Goal: Task Accomplishment & Management: Use online tool/utility

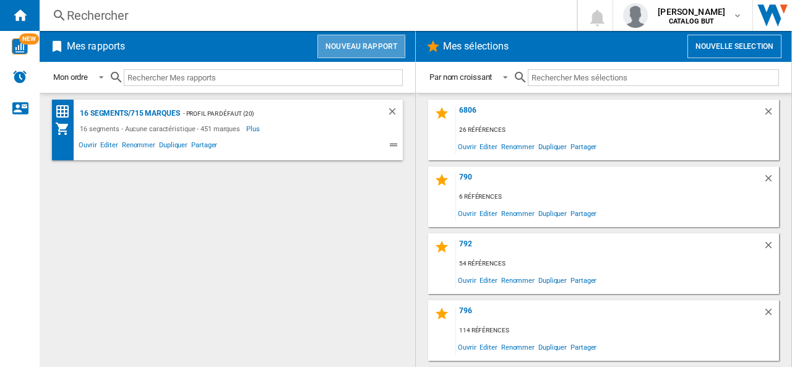
click at [357, 45] on button "Nouveau rapport" at bounding box center [362, 47] width 88 height 24
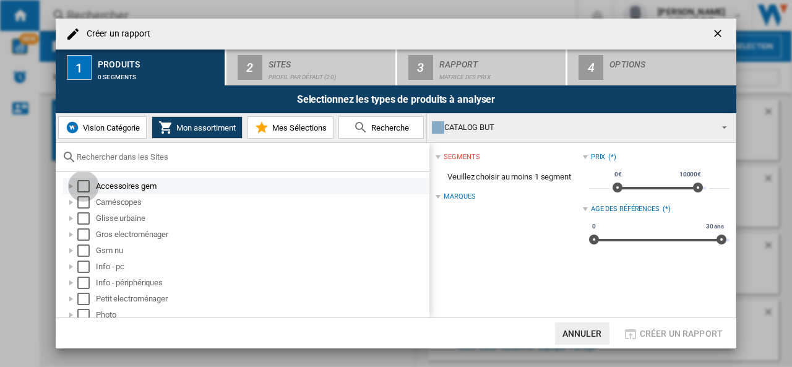
click at [87, 188] on div "Select" at bounding box center [83, 186] width 12 height 12
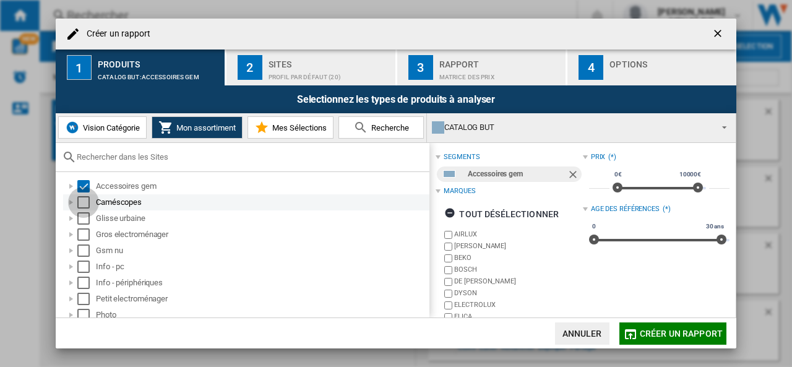
click at [84, 200] on div "Select" at bounding box center [83, 202] width 12 height 12
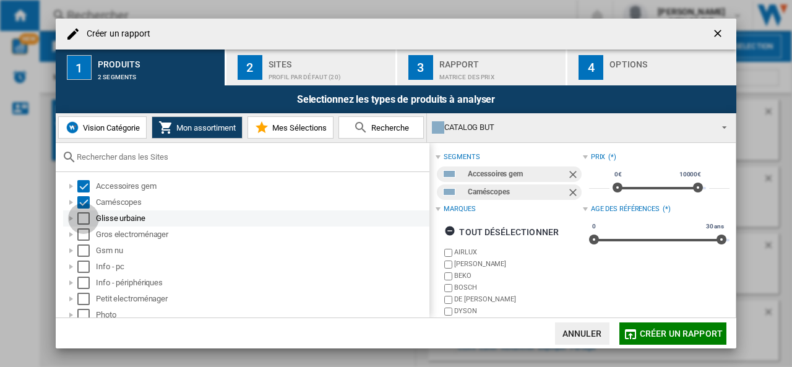
click at [84, 217] on div "Select" at bounding box center [83, 218] width 12 height 12
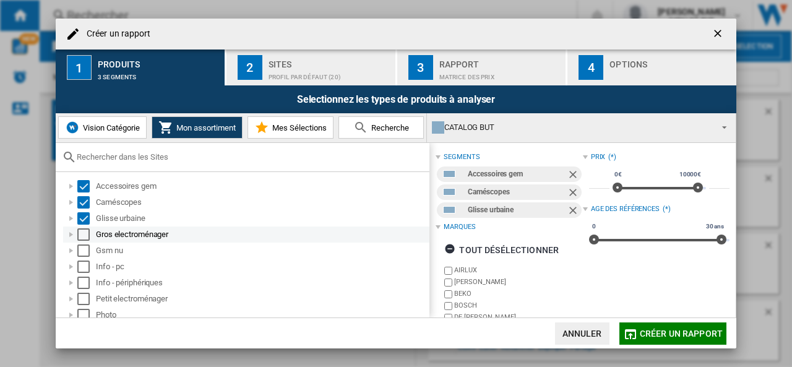
click at [83, 231] on div "Select" at bounding box center [83, 234] width 12 height 12
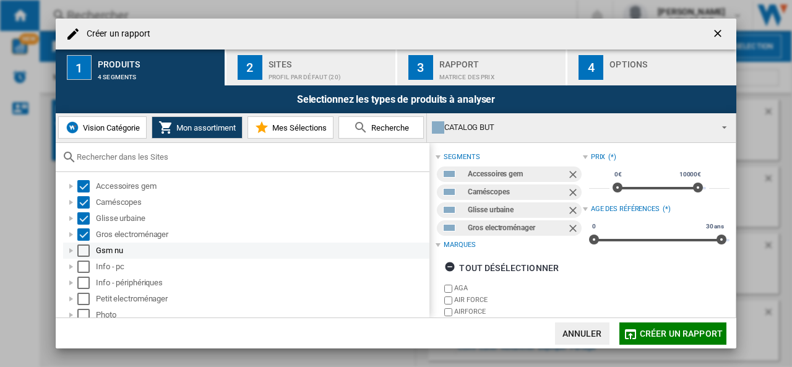
click at [87, 253] on div "Select" at bounding box center [83, 251] width 12 height 12
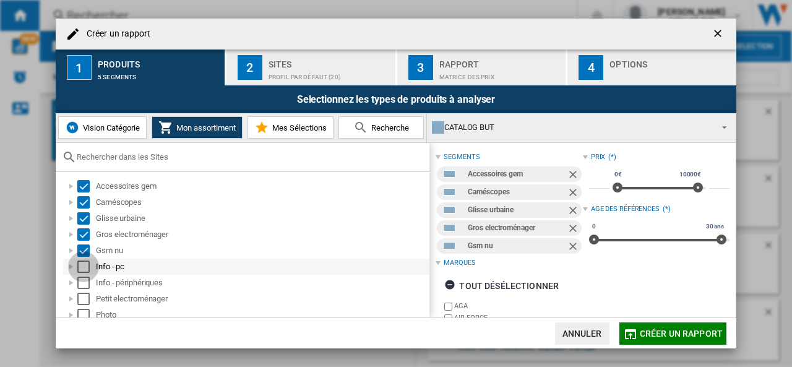
click at [80, 266] on div "Select" at bounding box center [83, 267] width 12 height 12
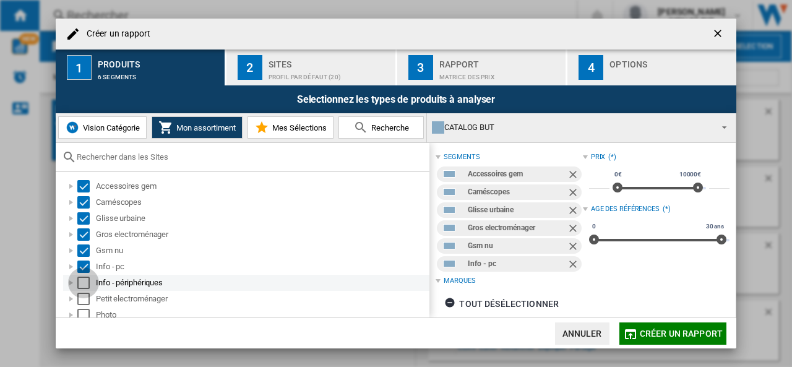
click at [85, 282] on div "Select" at bounding box center [83, 283] width 12 height 12
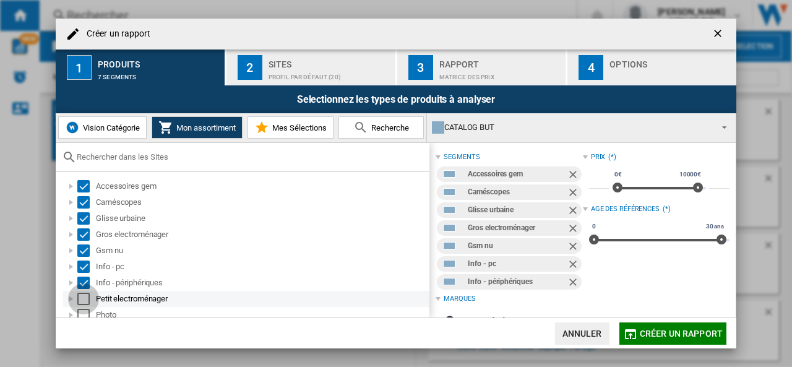
click at [85, 301] on div "Select" at bounding box center [83, 299] width 12 height 12
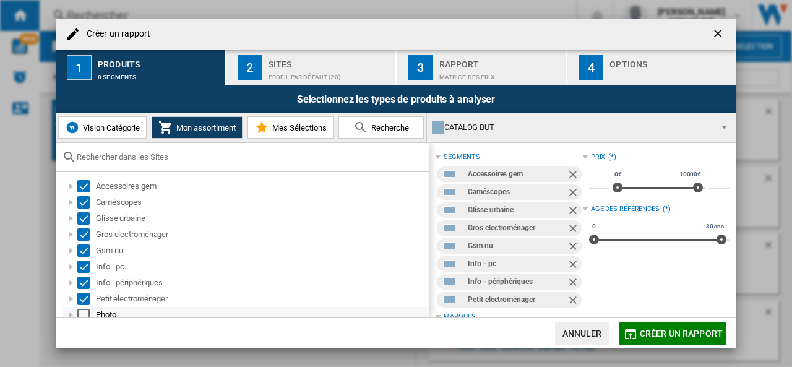
click at [84, 313] on div "Select" at bounding box center [83, 315] width 12 height 12
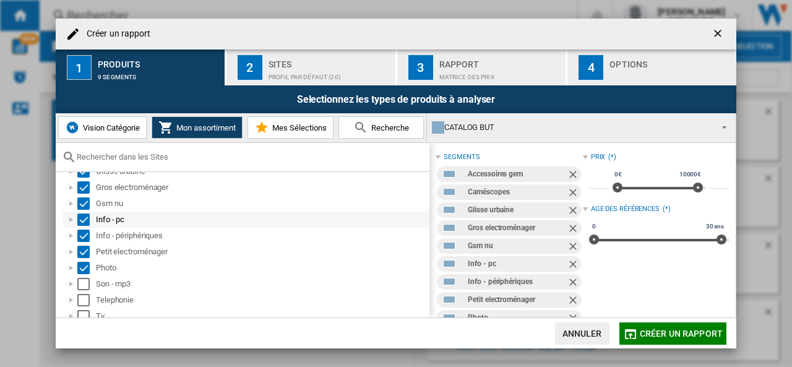
scroll to position [85, 0]
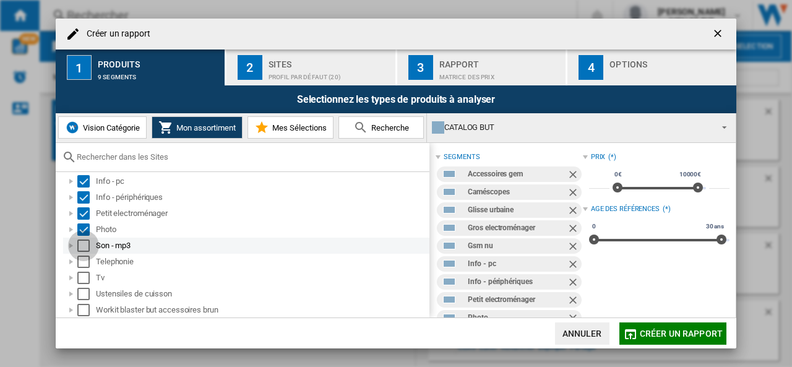
click at [87, 245] on div "Select" at bounding box center [83, 246] width 12 height 12
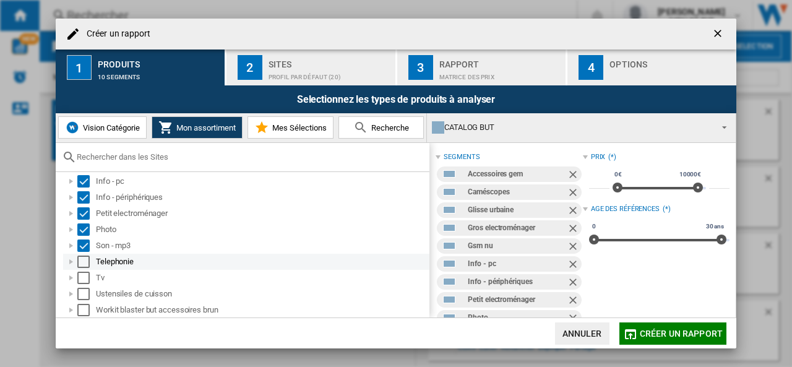
click at [84, 258] on div "Select" at bounding box center [83, 262] width 12 height 12
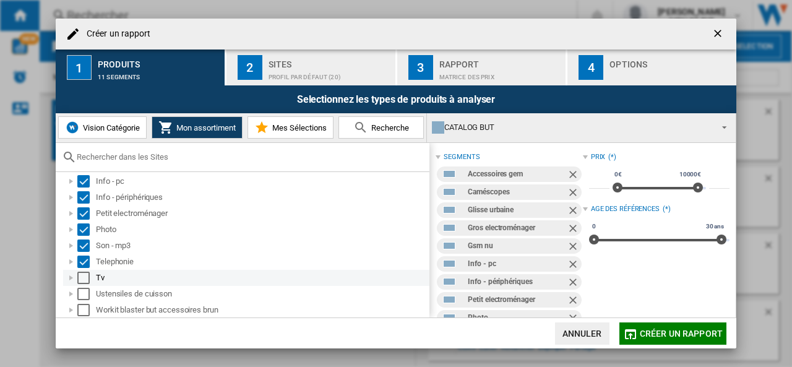
click at [84, 276] on div "Select" at bounding box center [83, 278] width 12 height 12
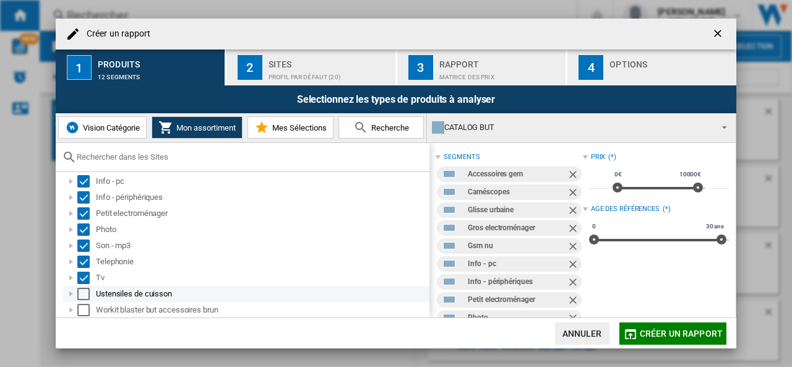
click at [84, 293] on div "Select" at bounding box center [83, 294] width 12 height 12
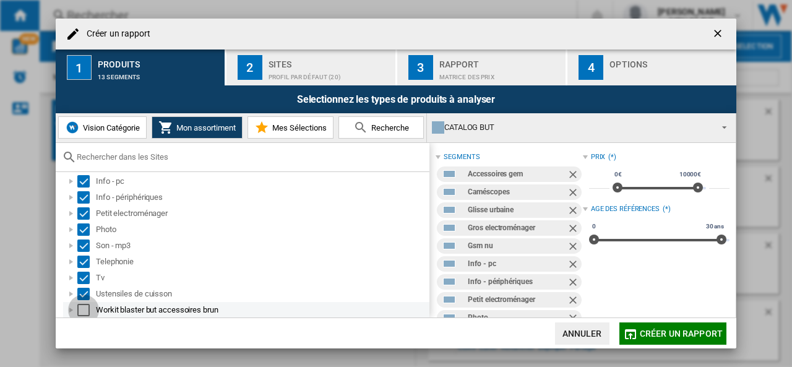
click at [81, 306] on div "Select" at bounding box center [83, 310] width 12 height 12
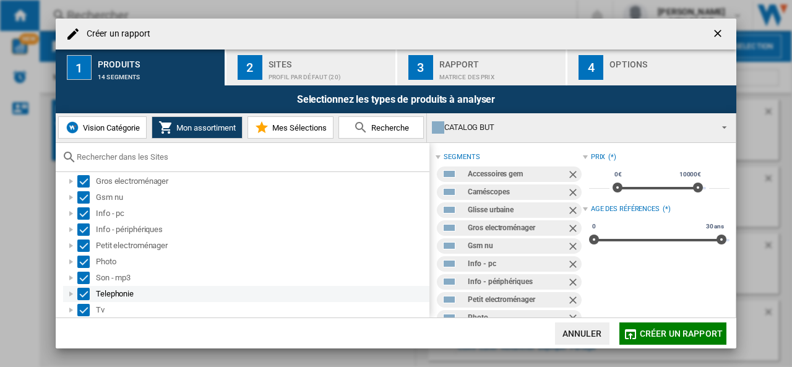
scroll to position [0, 0]
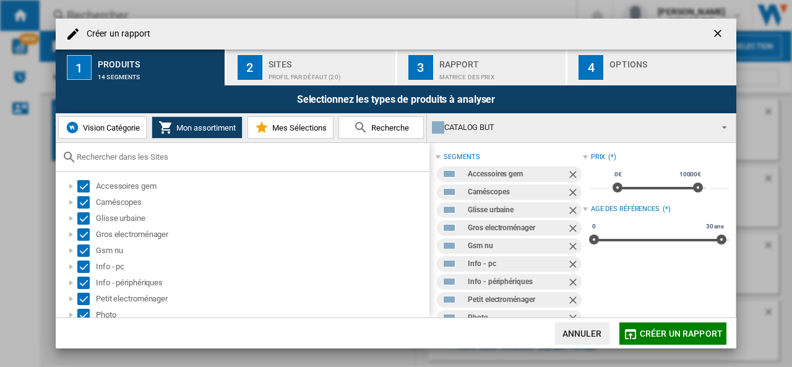
click at [274, 63] on div "Sites" at bounding box center [330, 60] width 122 height 13
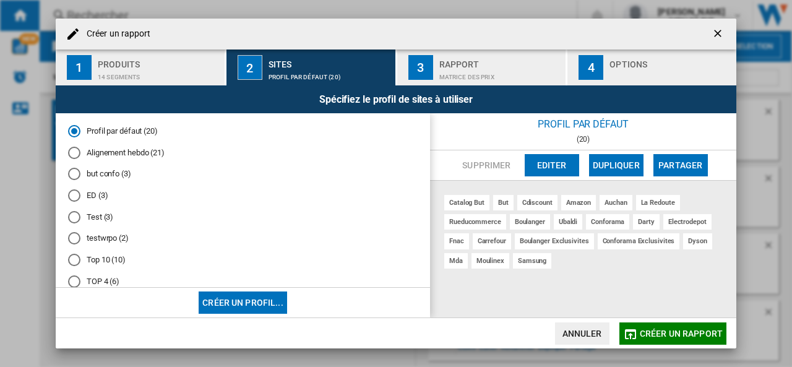
click at [119, 154] on md-radio-button "Alignement hebdo (21)" at bounding box center [243, 153] width 350 height 12
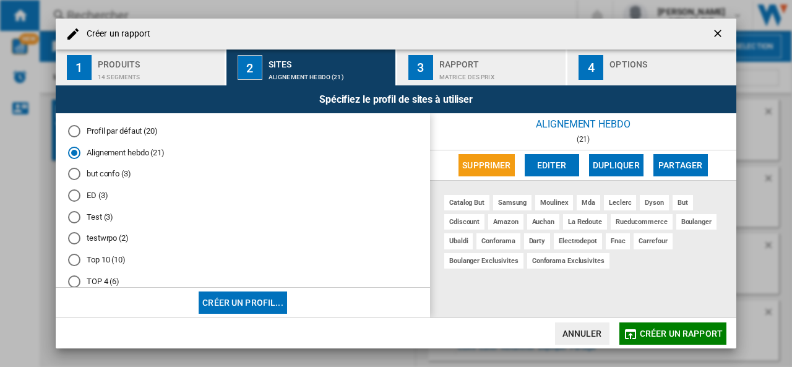
click at [485, 68] on div "Matrice des prix" at bounding box center [501, 73] width 122 height 13
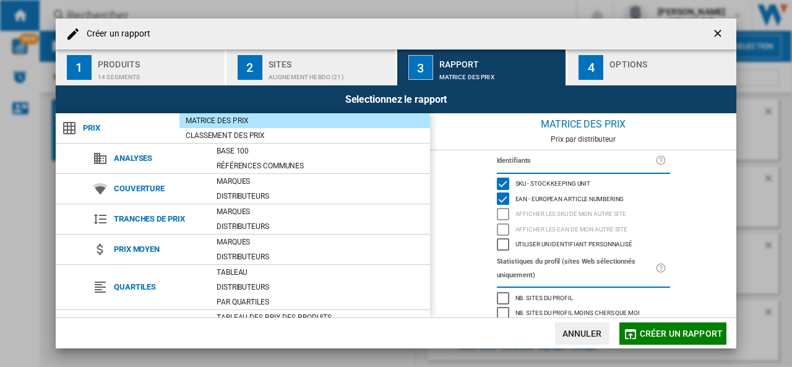
click at [650, 64] on div "Options" at bounding box center [671, 60] width 122 height 13
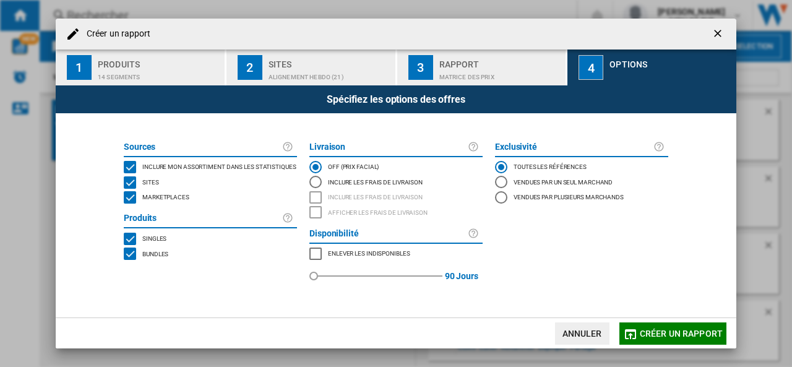
click at [168, 197] on span "Marketplaces" at bounding box center [165, 196] width 47 height 9
click at [666, 335] on span "Créer un rapport" at bounding box center [681, 334] width 83 height 10
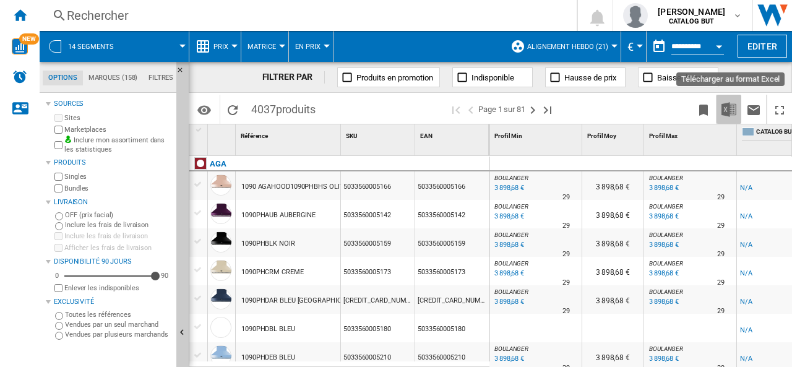
click at [727, 111] on img "Télécharger au format Excel" at bounding box center [729, 109] width 15 height 15
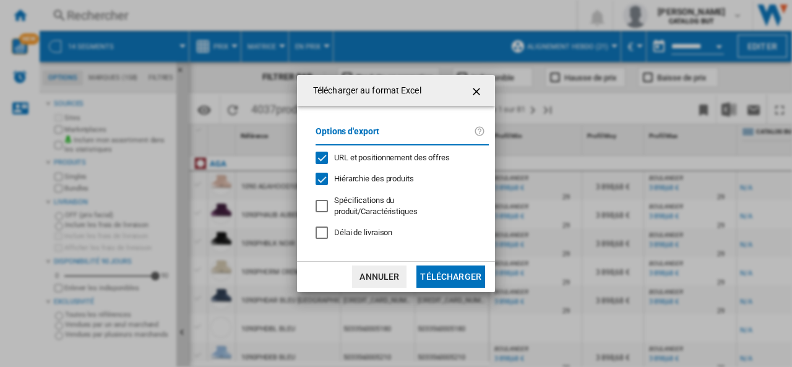
click at [410, 162] on span "URL et positionnement des offres" at bounding box center [392, 157] width 116 height 9
click at [465, 266] on button "Télécharger" at bounding box center [451, 277] width 69 height 22
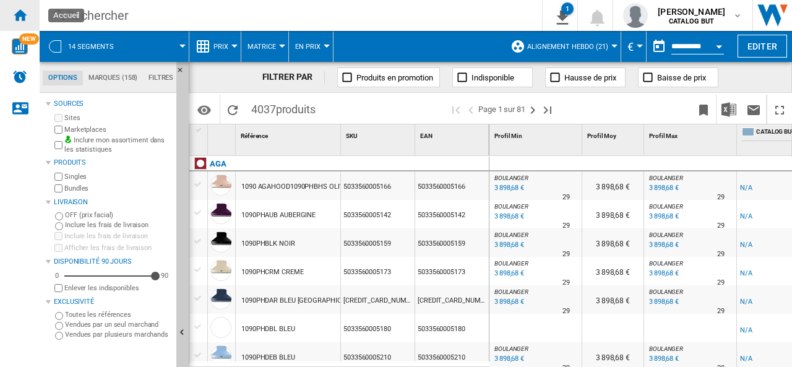
click at [17, 14] on ng-md-icon "Accueil" at bounding box center [19, 14] width 15 height 15
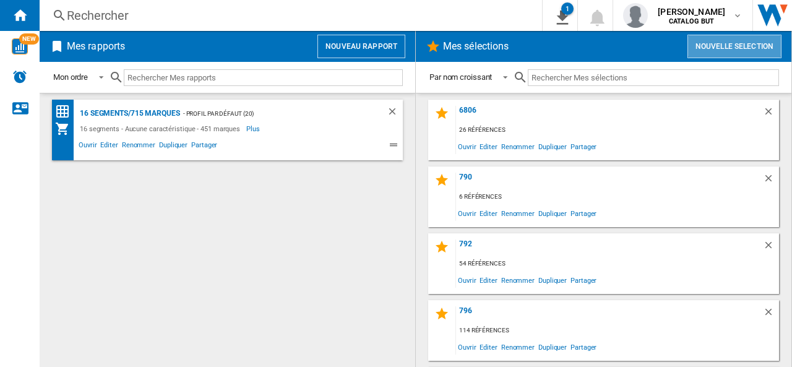
click at [727, 45] on button "Nouvelle selection" at bounding box center [735, 47] width 94 height 24
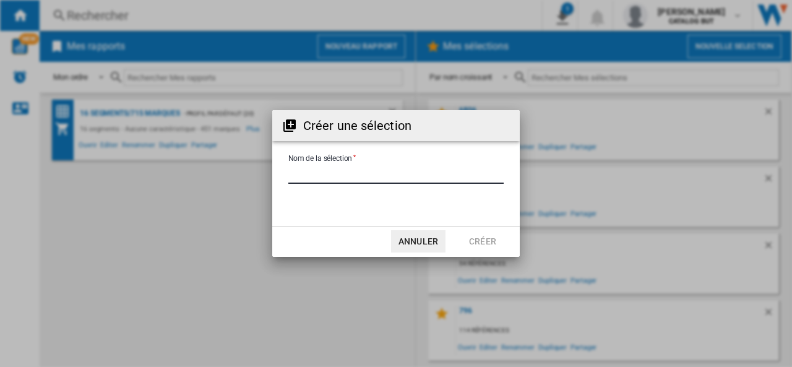
click at [334, 173] on input "Nom de la sélection" at bounding box center [396, 174] width 215 height 19
type input "**********"
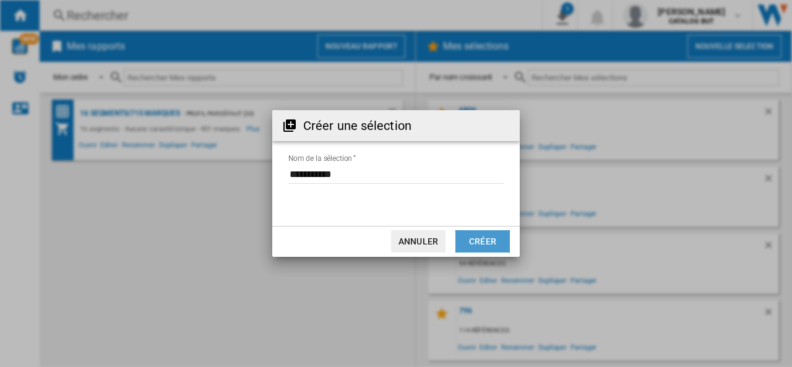
click at [472, 240] on button "Créer" at bounding box center [483, 241] width 54 height 22
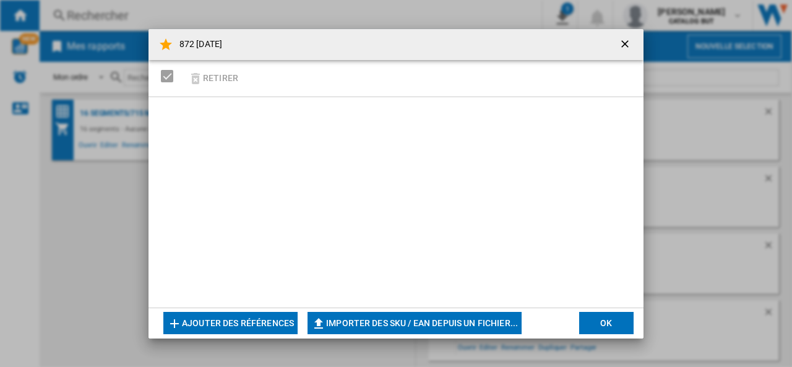
click at [358, 320] on button "Importer des SKU / EAN depuis un fichier..." at bounding box center [415, 323] width 214 height 22
type input "**********"
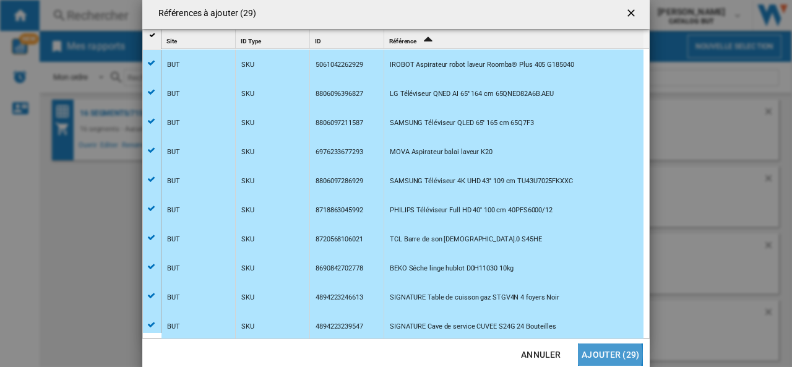
click at [602, 354] on button "Ajouter (29)" at bounding box center [610, 355] width 65 height 22
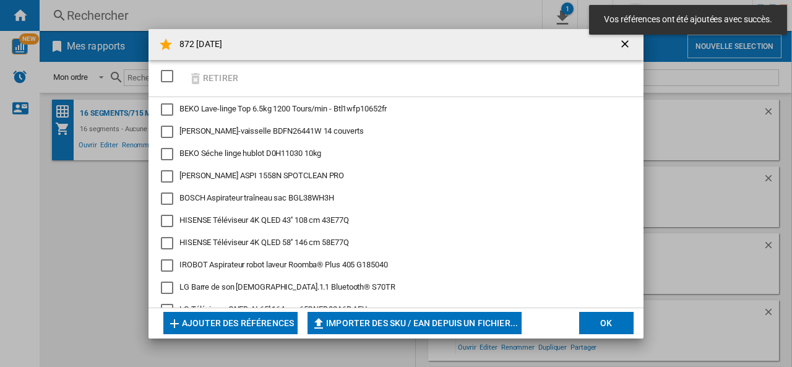
click at [608, 323] on button "OK" at bounding box center [606, 323] width 54 height 22
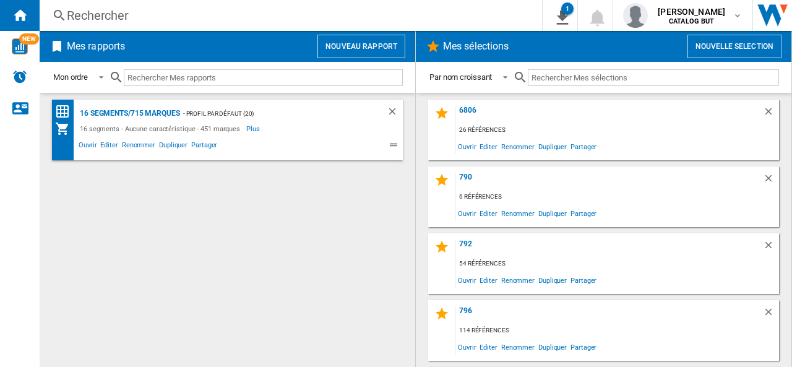
click at [743, 46] on button "Nouvelle selection" at bounding box center [735, 47] width 94 height 24
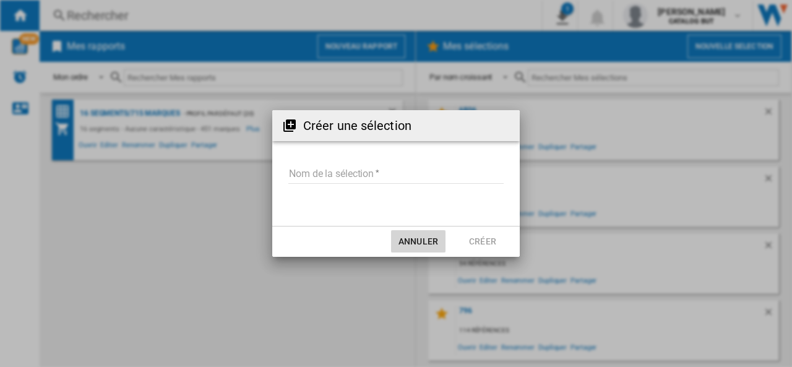
click at [435, 239] on button "Annuler" at bounding box center [418, 241] width 54 height 22
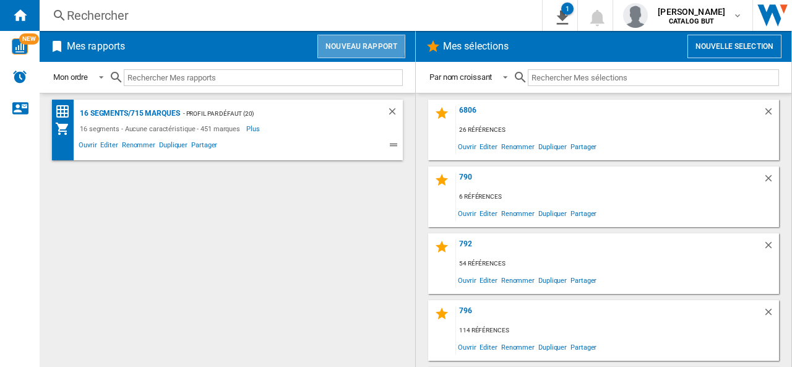
click at [341, 41] on button "Nouveau rapport" at bounding box center [362, 47] width 88 height 24
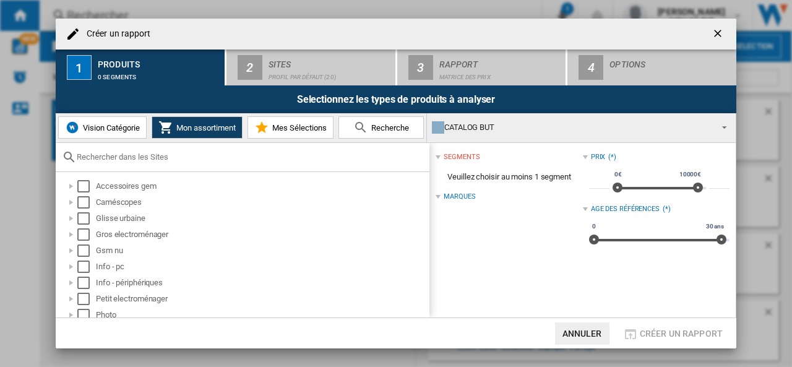
click at [303, 126] on span "Mes Sélections" at bounding box center [298, 127] width 58 height 9
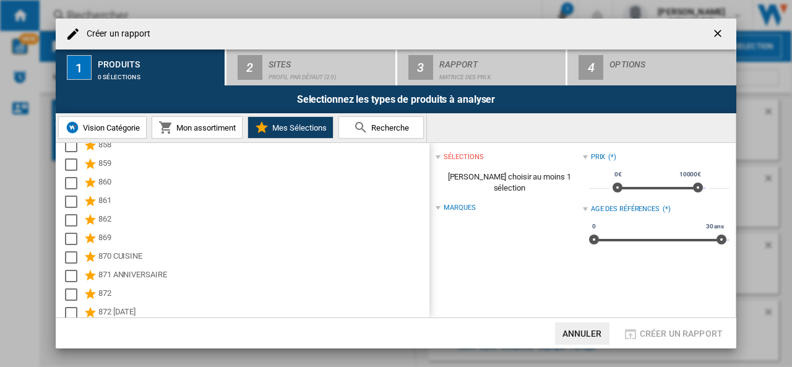
scroll to position [929, 0]
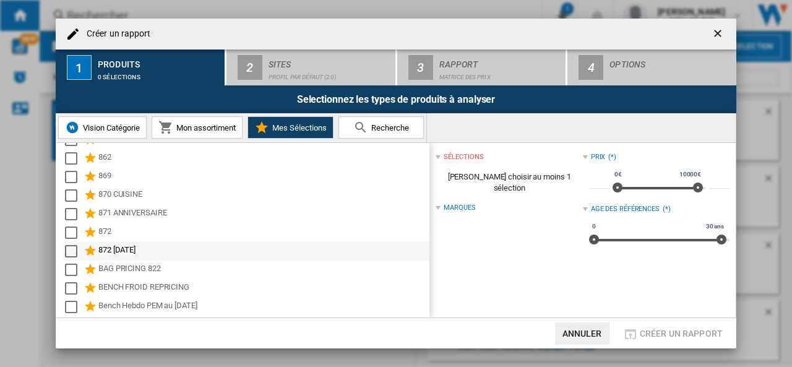
click at [115, 250] on div "872 [DATE]" at bounding box center [262, 251] width 329 height 15
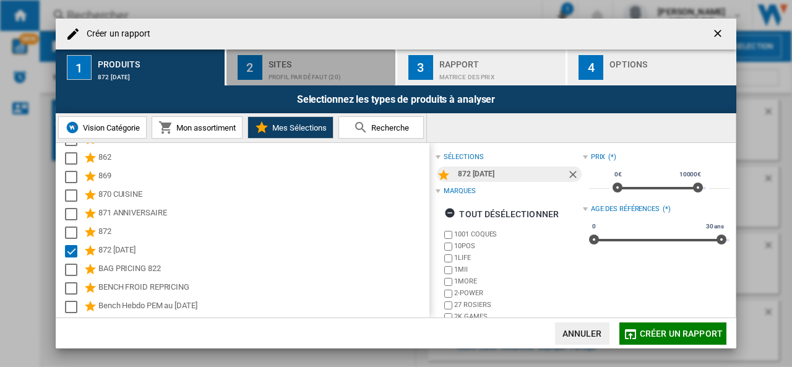
click at [275, 60] on div "Sites" at bounding box center [330, 60] width 122 height 13
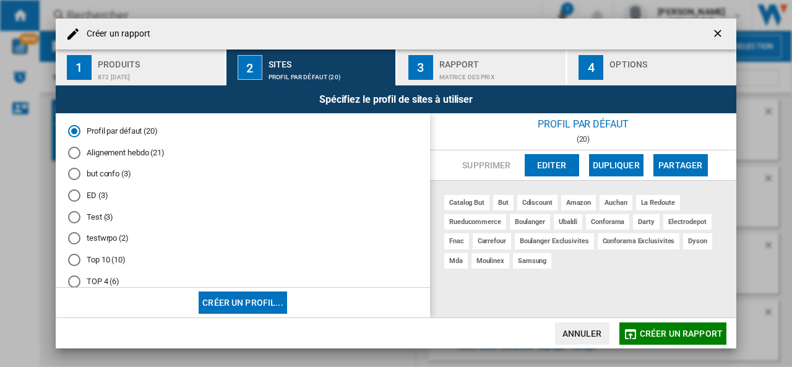
click at [131, 151] on md-radio-button "Alignement hebdo (21)" at bounding box center [243, 153] width 350 height 12
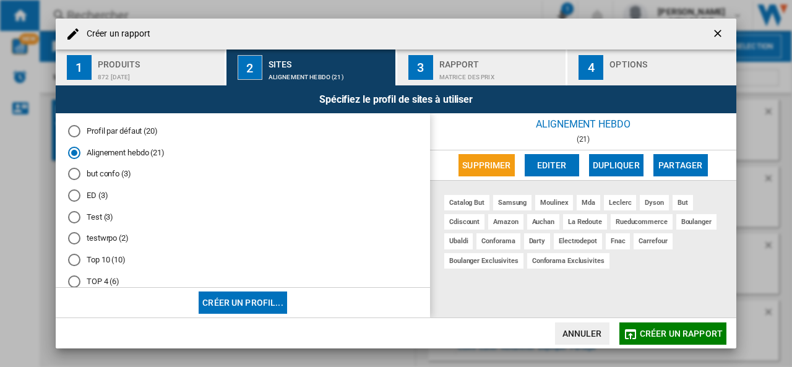
click at [479, 64] on div "Rapport" at bounding box center [501, 60] width 122 height 13
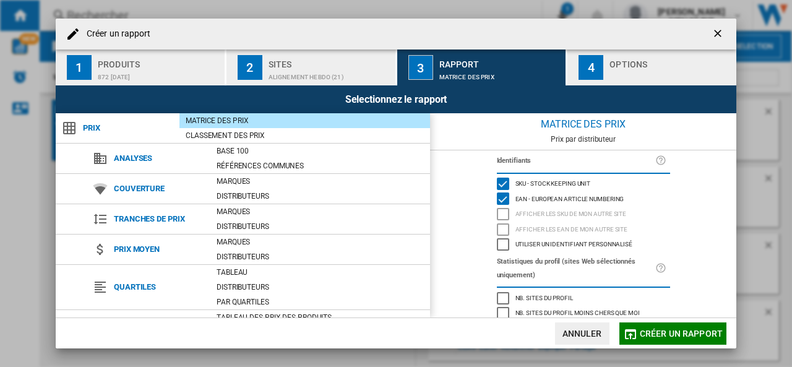
click at [623, 61] on div "Options" at bounding box center [671, 60] width 122 height 13
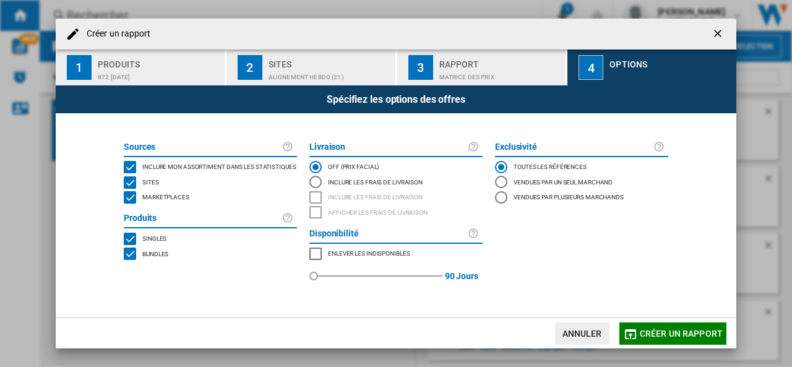
click at [170, 199] on span "Marketplaces" at bounding box center [165, 196] width 47 height 9
click at [669, 331] on span "Créer un rapport" at bounding box center [681, 334] width 83 height 10
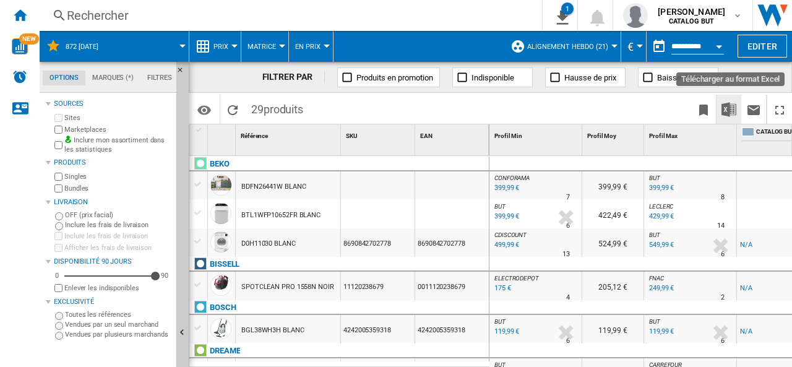
click at [727, 109] on img "Télécharger au format Excel" at bounding box center [729, 109] width 15 height 15
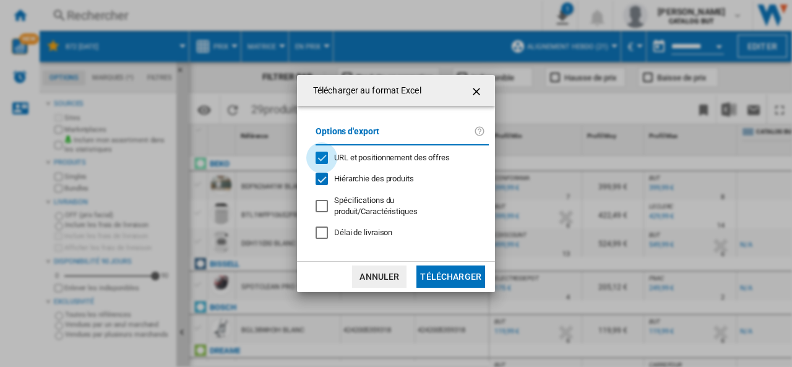
click at [321, 162] on div "URL et positionnement des offres" at bounding box center [322, 158] width 12 height 12
click at [437, 273] on button "Télécharger" at bounding box center [451, 277] width 69 height 22
